Goal: Find contact information

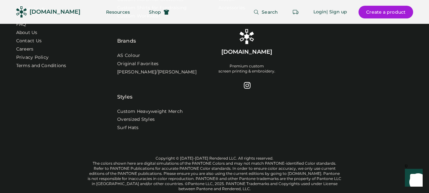
scroll to position [2103, 0]
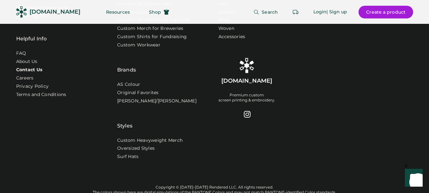
click at [34, 68] on link "Contact Us" at bounding box center [29, 70] width 26 height 6
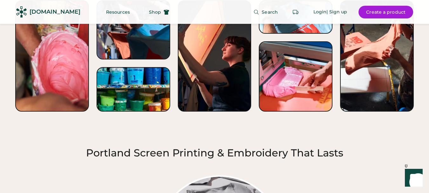
scroll to position [857, 0]
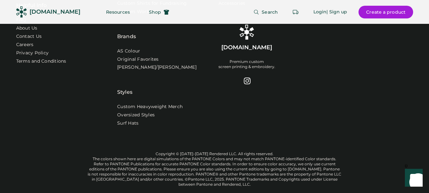
scroll to position [2162, 0]
